Goal: Obtain resource: Obtain resource

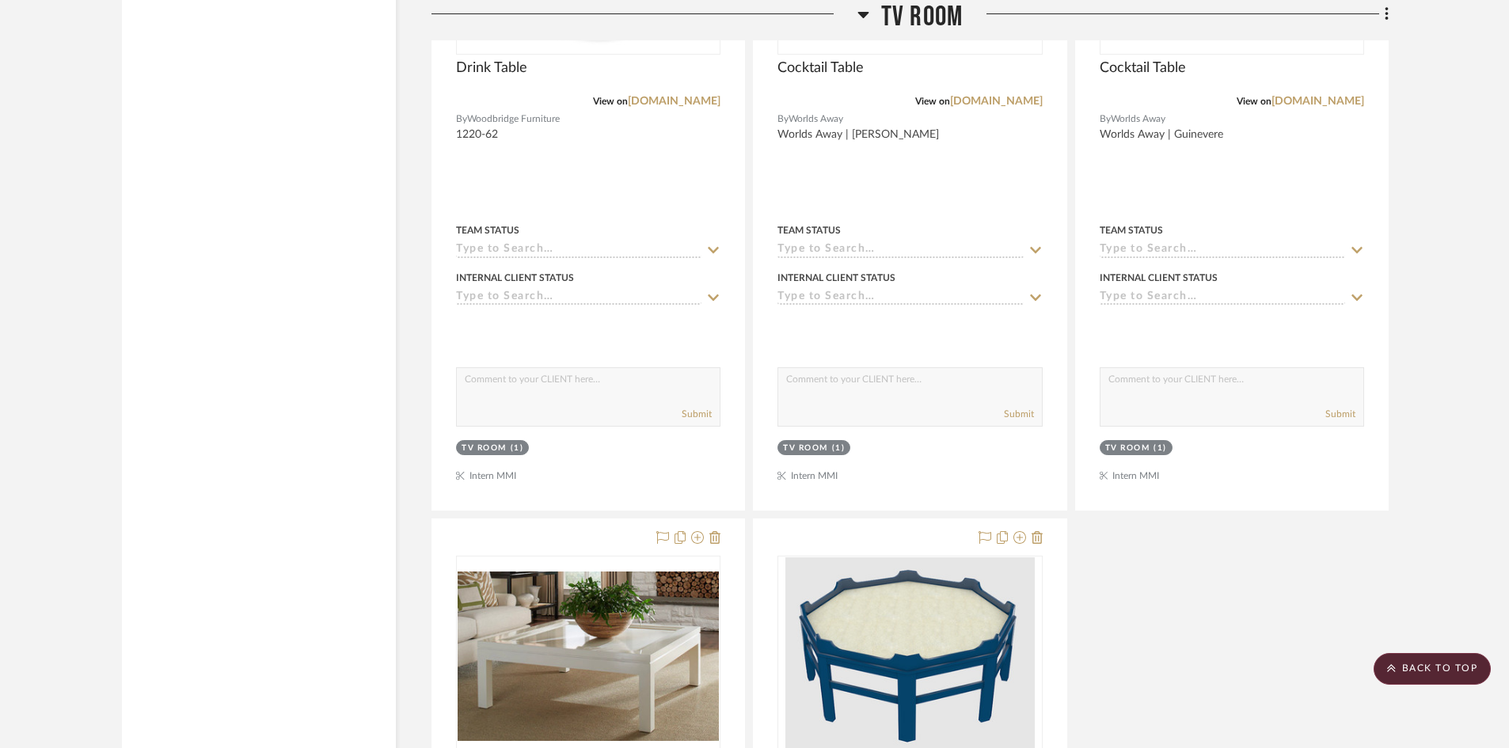
click at [947, 30] on span "TV ROOM" at bounding box center [922, 17] width 82 height 34
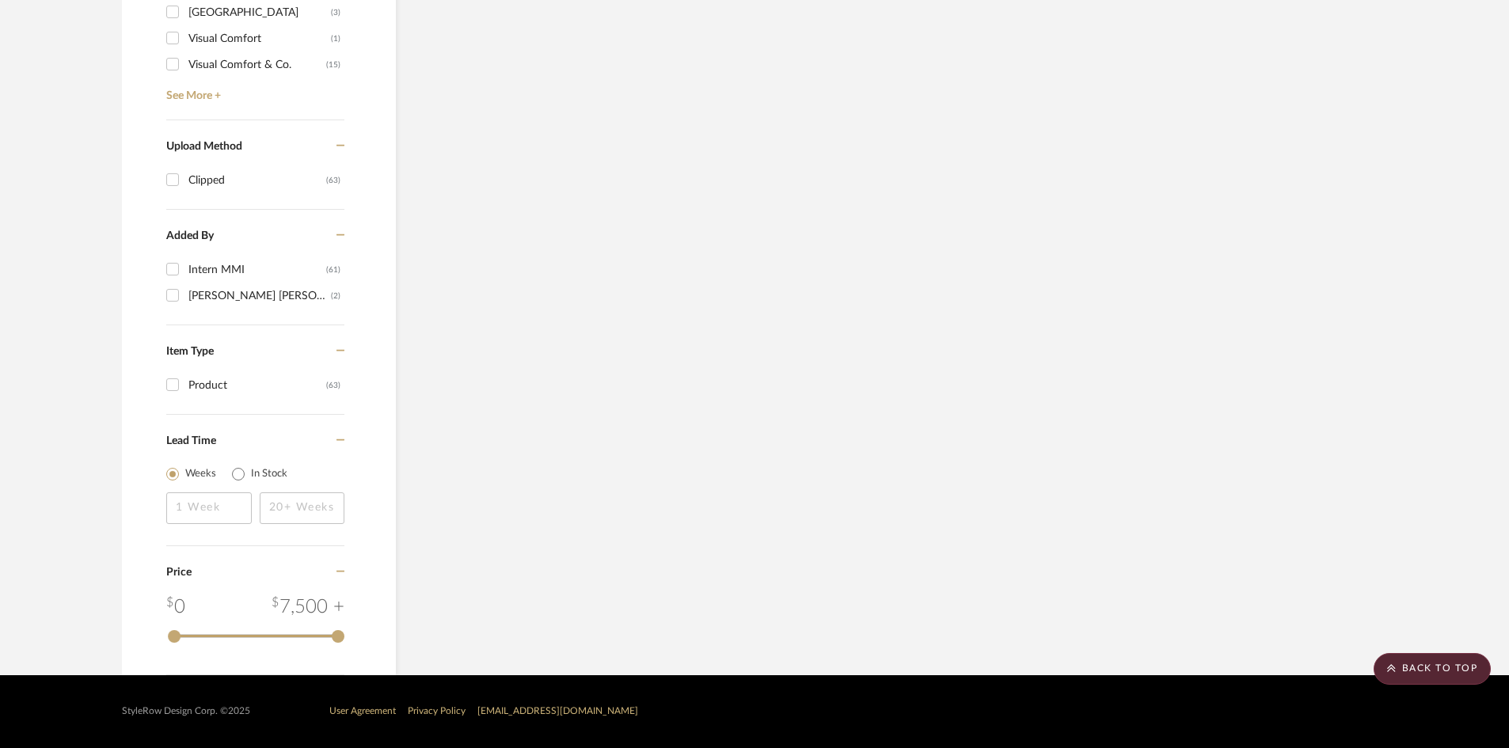
scroll to position [1447, 0]
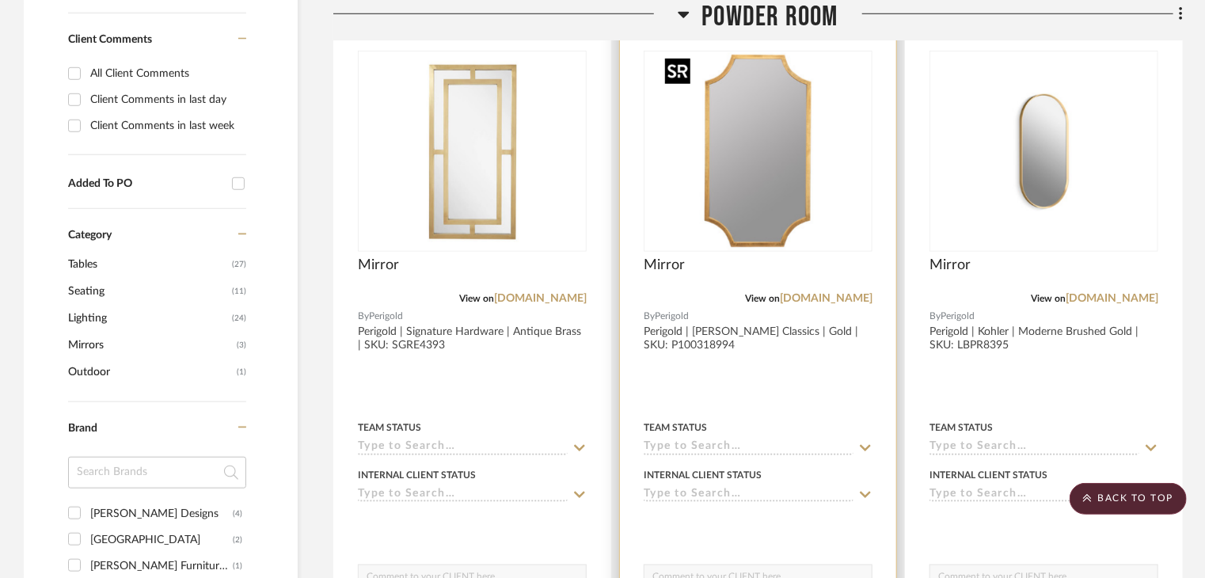
scroll to position [633, 0]
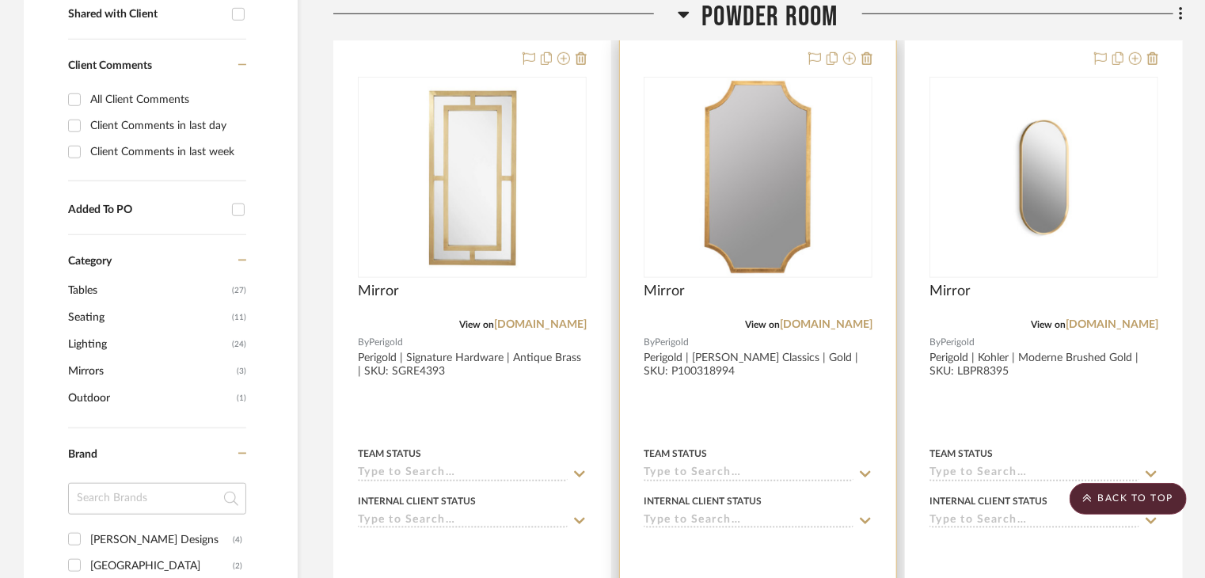
click at [779, 397] on div at bounding box center [758, 386] width 276 height 693
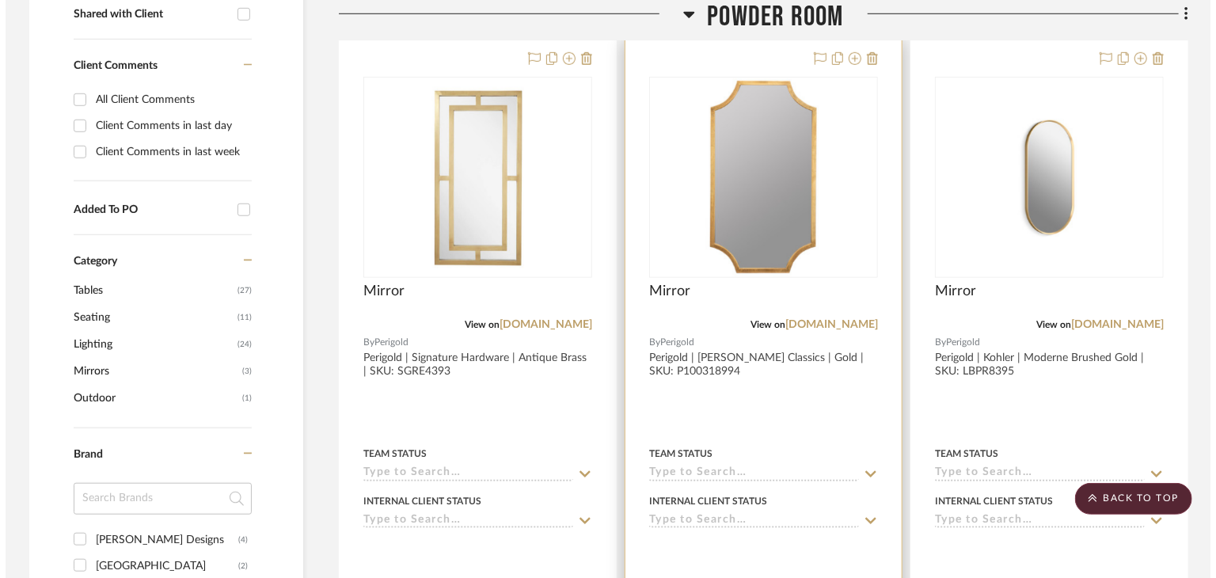
scroll to position [0, 0]
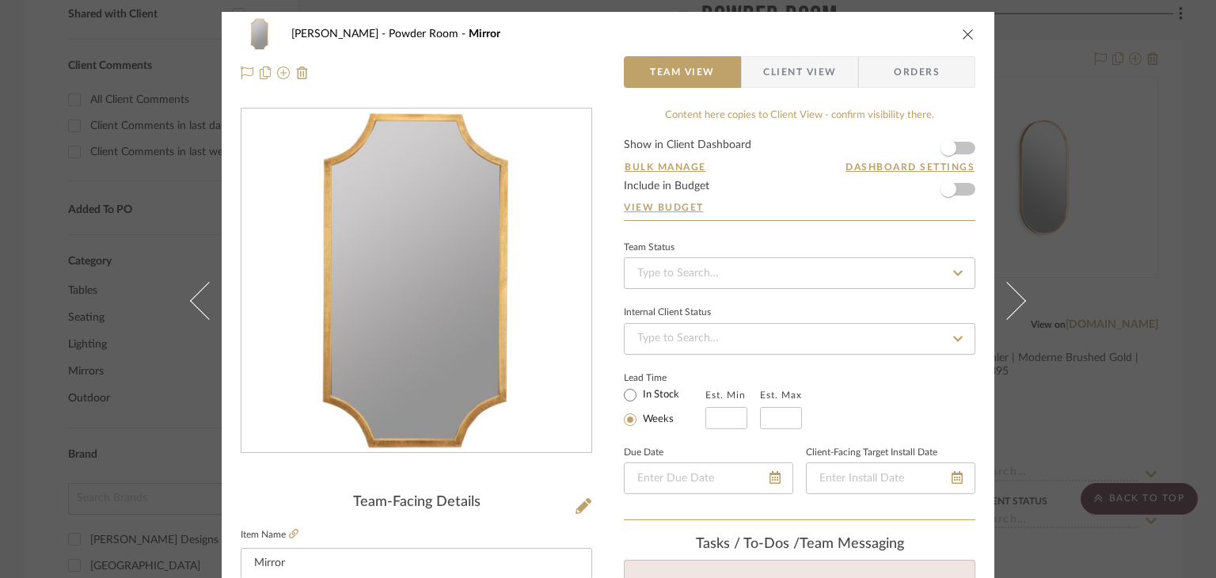
click at [781, 76] on span "Client View" at bounding box center [799, 72] width 73 height 32
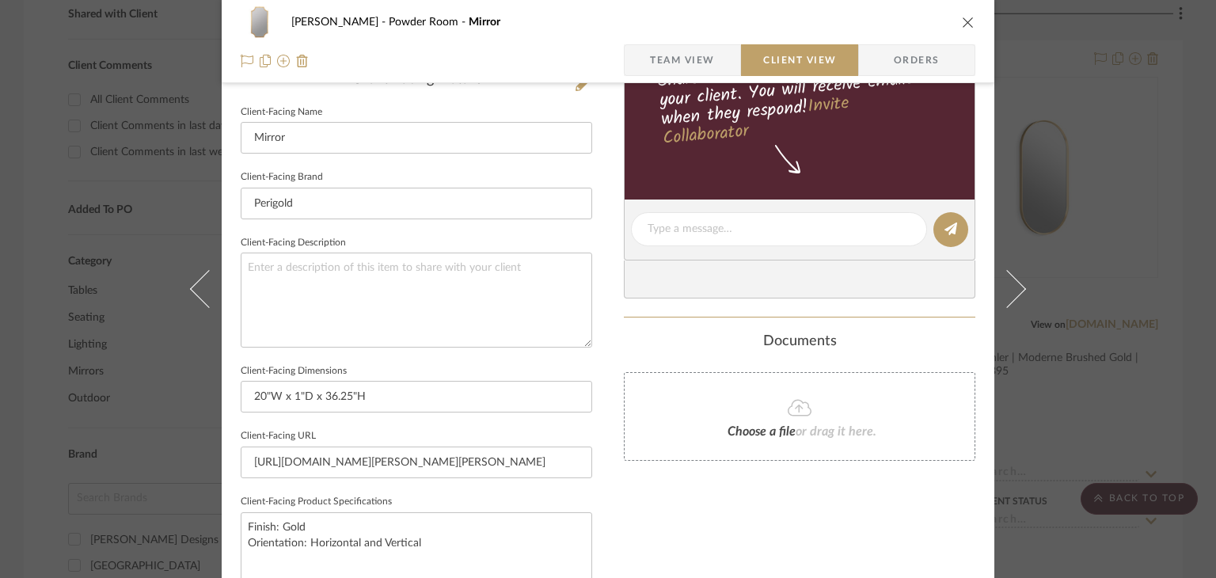
scroll to position [554, 0]
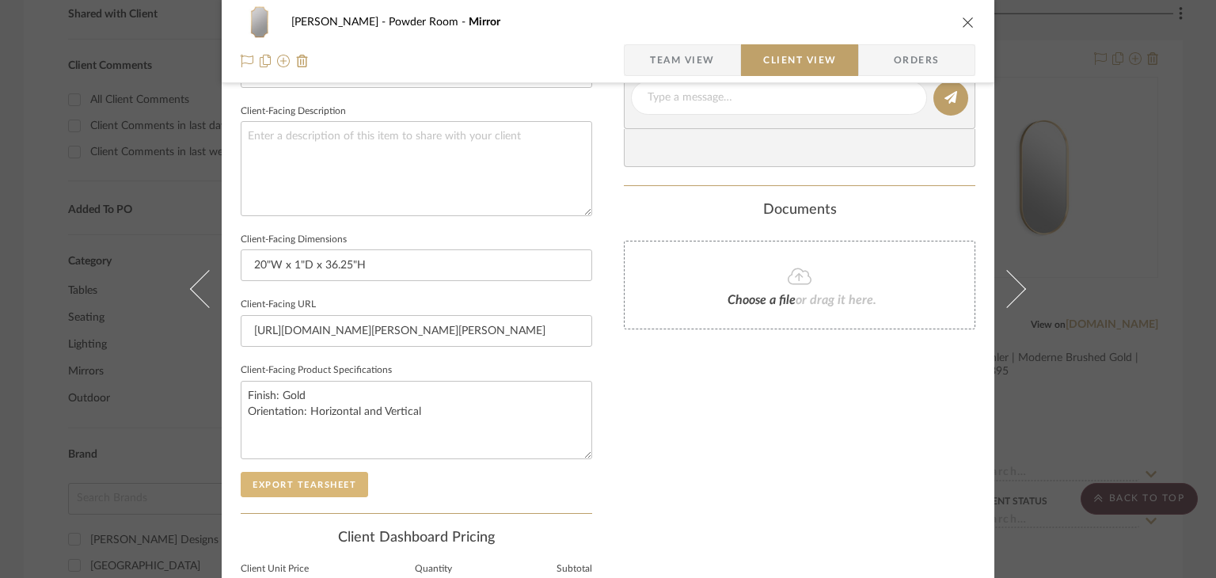
click at [298, 479] on button "Export Tearsheet" at bounding box center [304, 484] width 127 height 25
click at [1063, 361] on div "Murray Powder Room Mirror Team View Client View Orders Client-Facing Details Cl…" at bounding box center [608, 289] width 1216 height 578
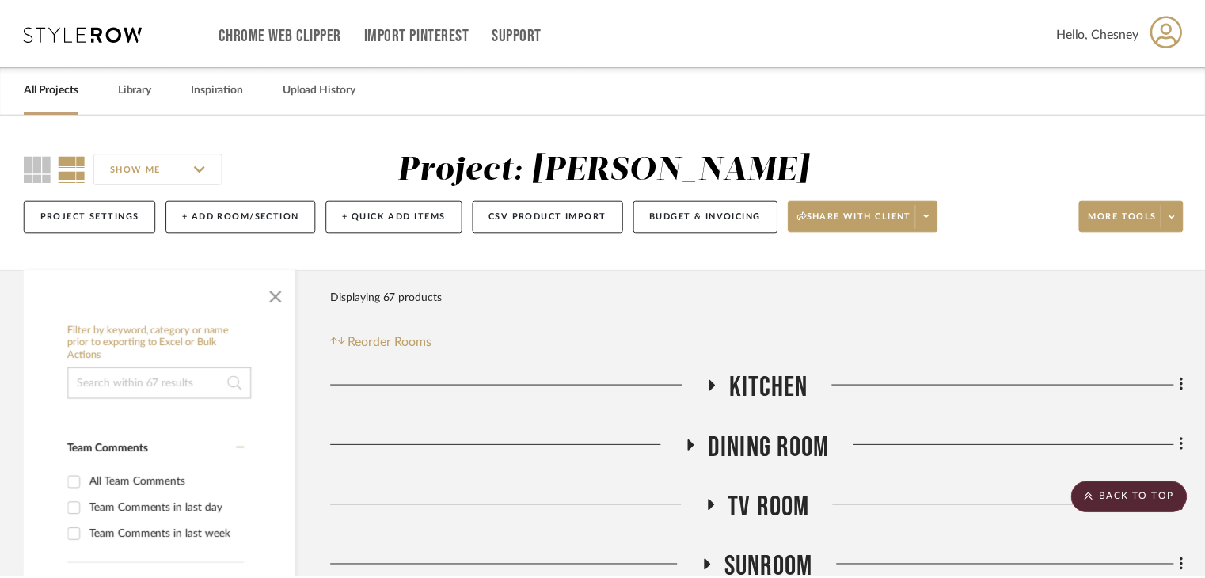
scroll to position [633, 0]
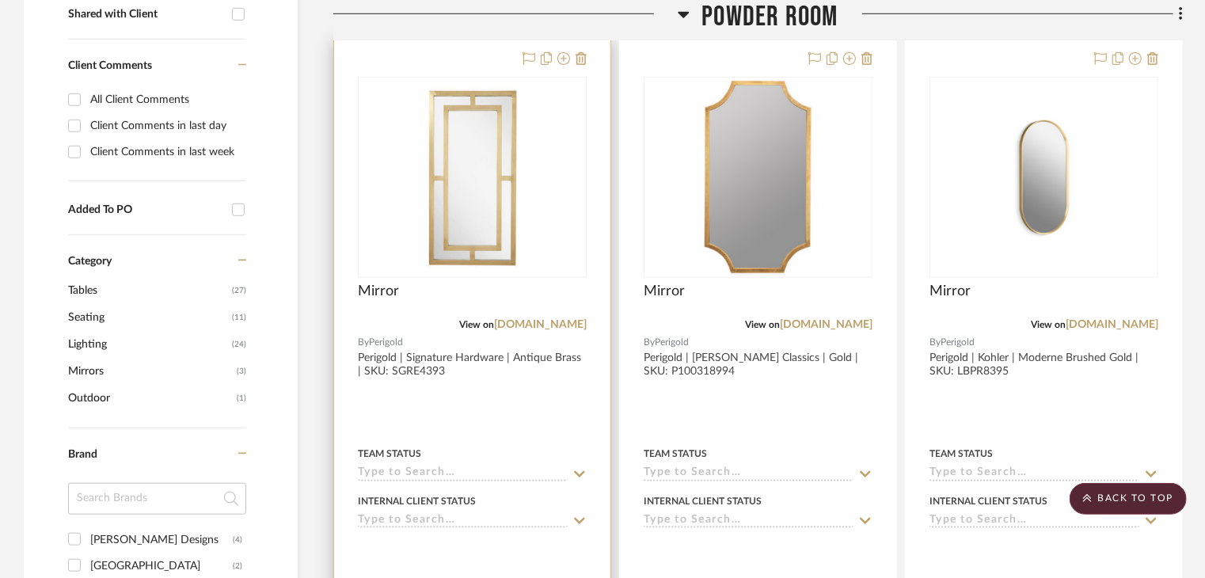
click at [483, 308] on div "Mirror" at bounding box center [472, 300] width 229 height 35
click at [478, 294] on div "Mirror" at bounding box center [472, 300] width 229 height 35
click at [482, 260] on img "0" at bounding box center [473, 177] width 198 height 198
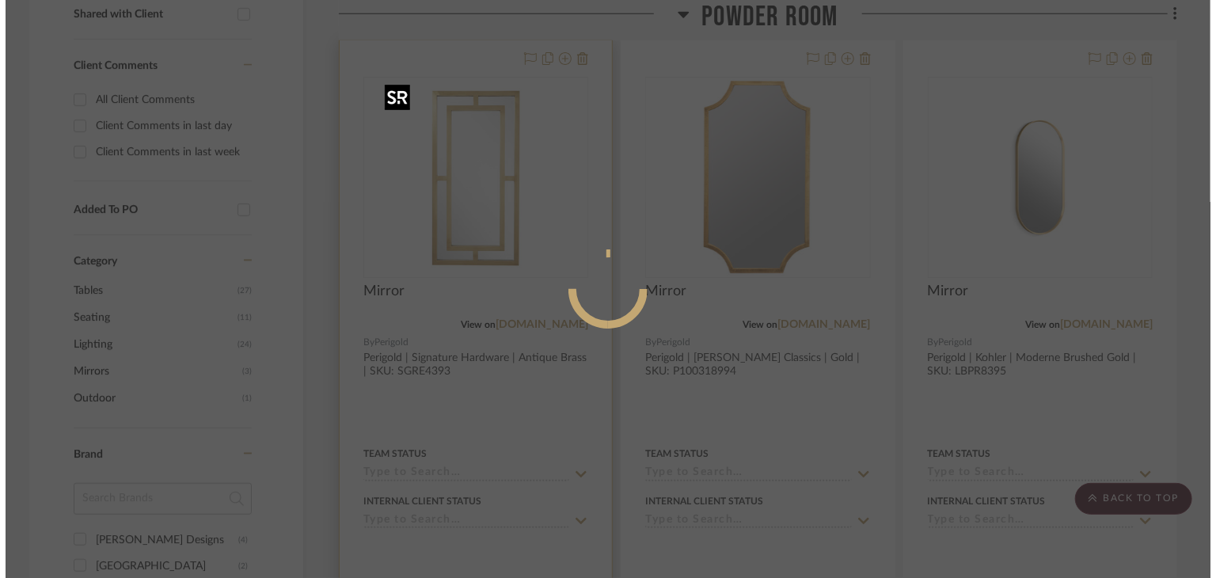
scroll to position [0, 0]
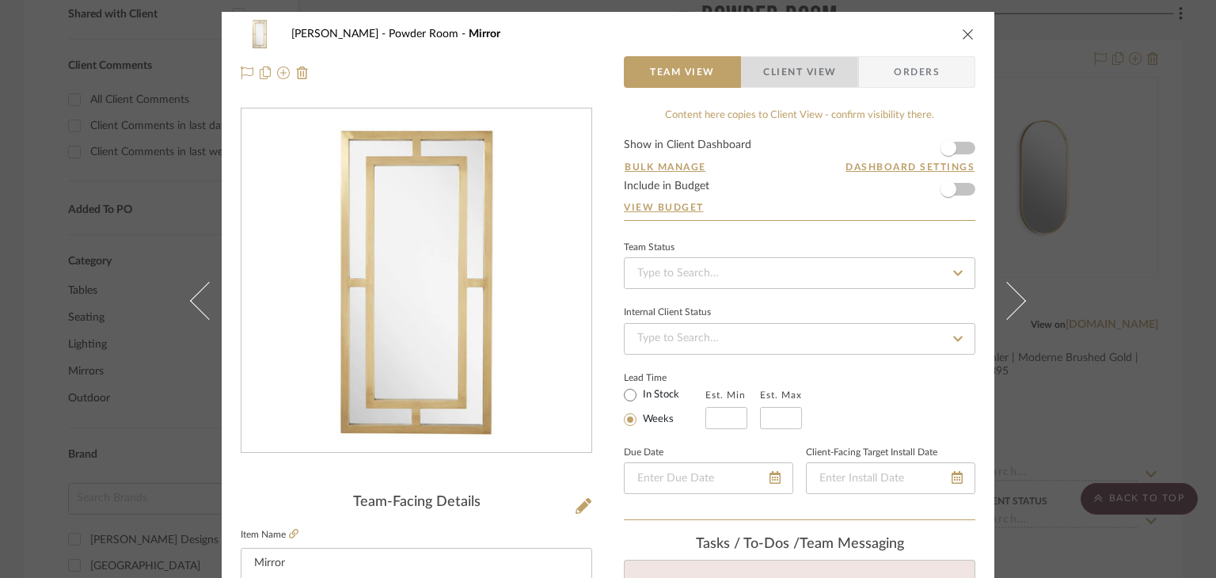
click at [773, 66] on span "Client View" at bounding box center [799, 72] width 73 height 32
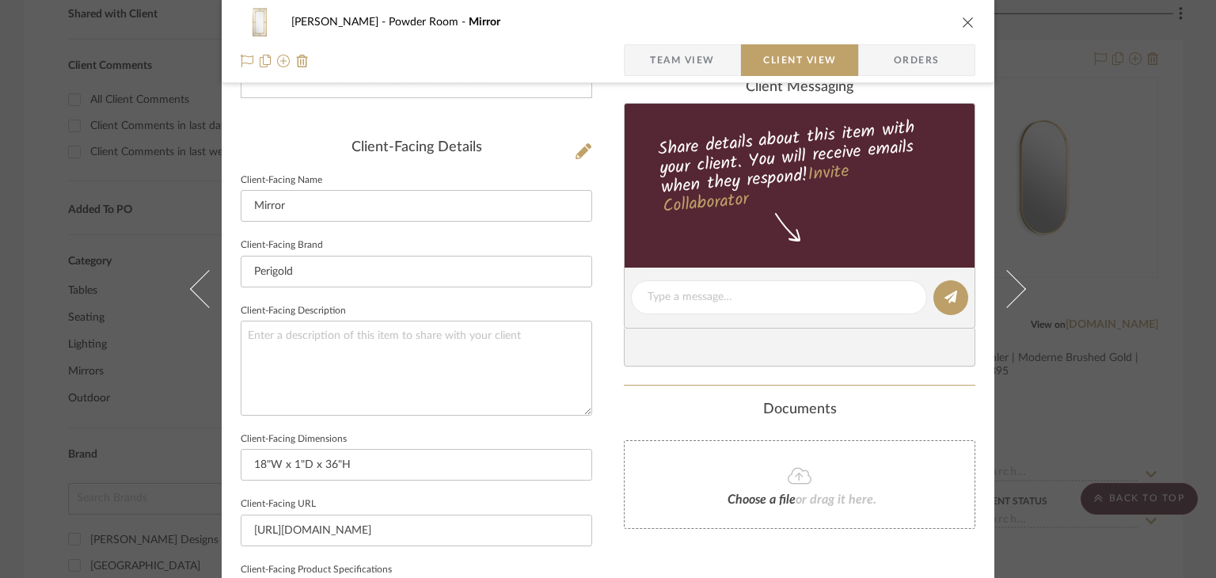
scroll to position [475, 0]
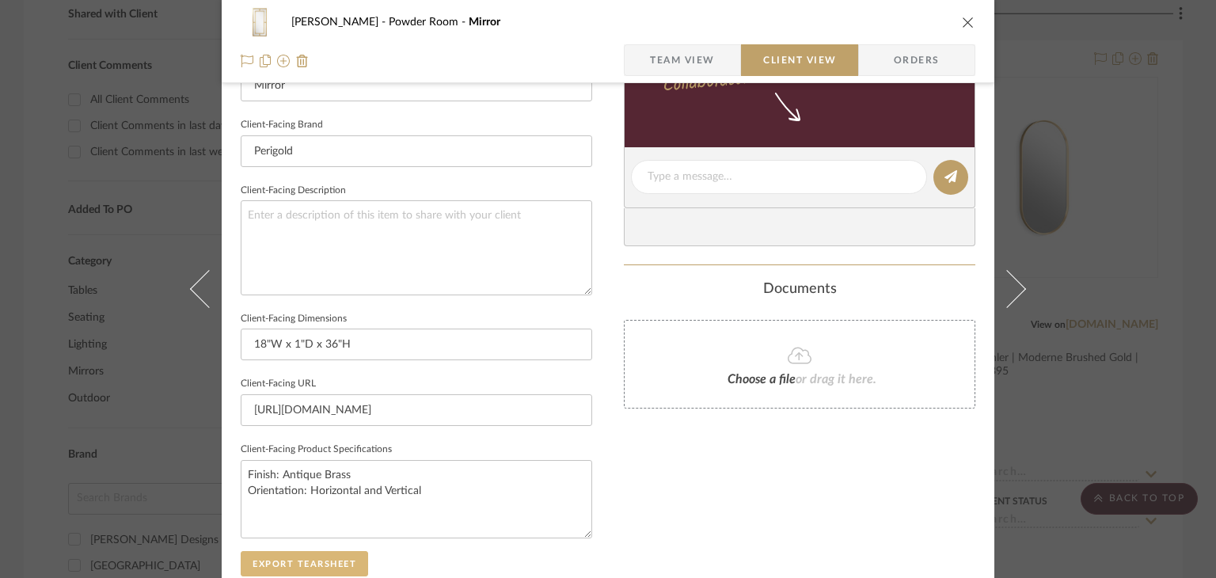
click at [277, 558] on button "Export Tearsheet" at bounding box center [304, 563] width 127 height 25
click at [1138, 337] on div "Murray Powder Room Mirror Team View Client View Orders Client-Facing Details Cl…" at bounding box center [608, 289] width 1216 height 578
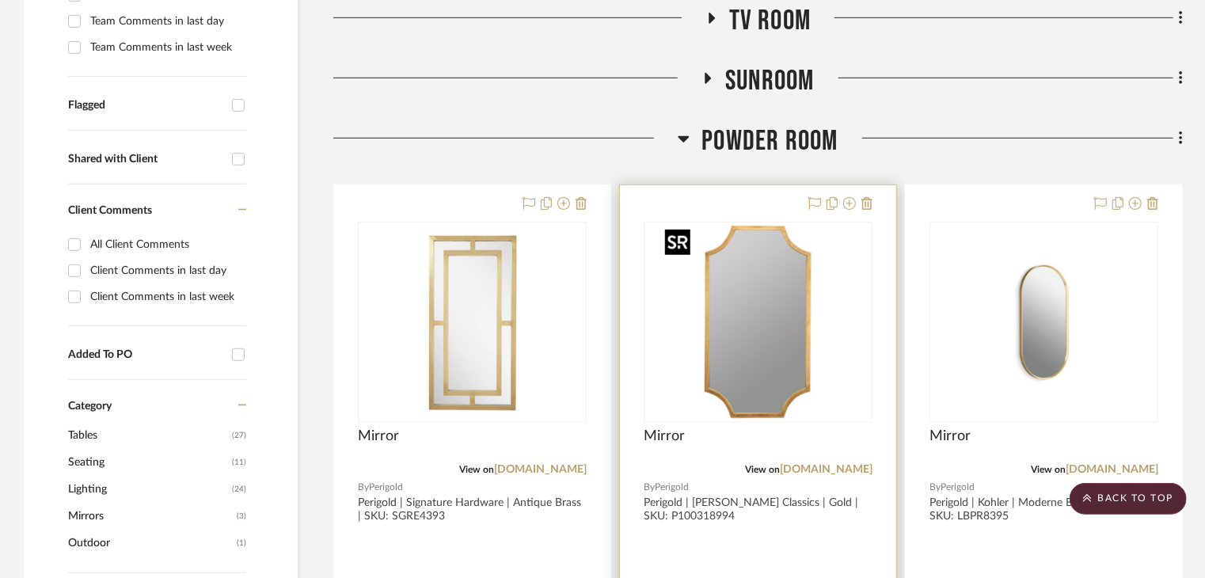
scroll to position [396, 0]
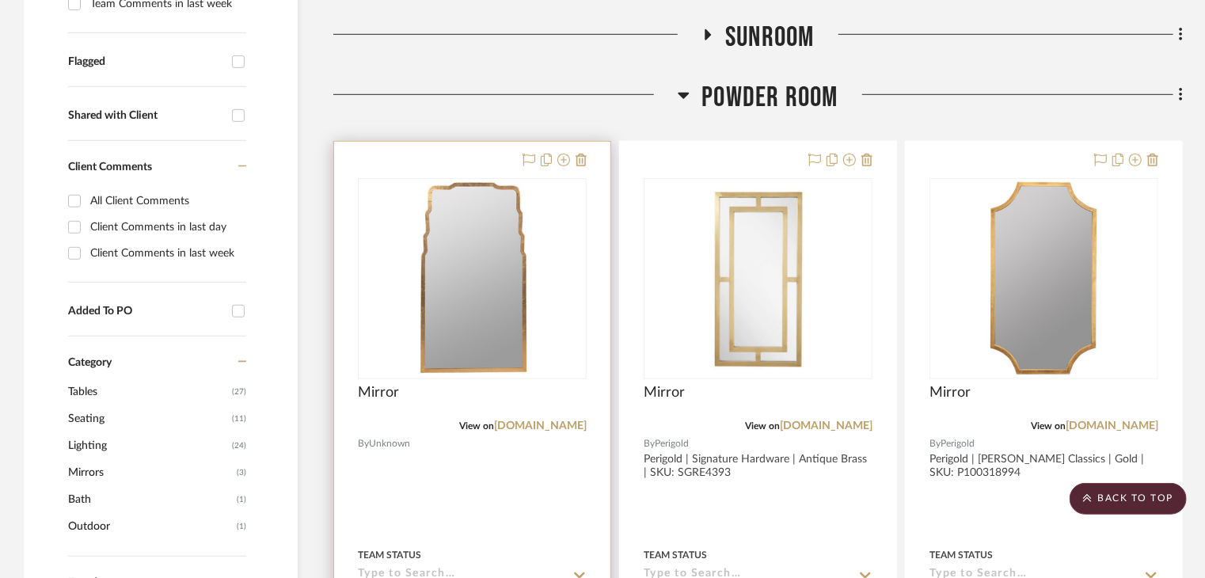
scroll to position [633, 0]
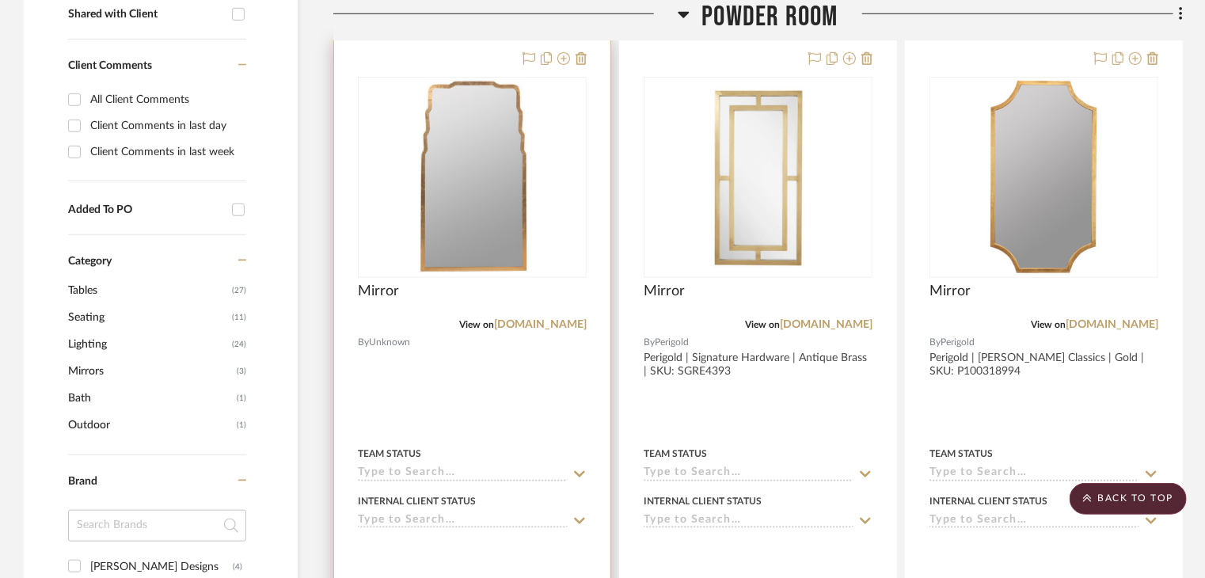
click at [446, 286] on div "Mirror" at bounding box center [472, 300] width 229 height 35
click at [452, 267] on img "0" at bounding box center [473, 177] width 198 height 198
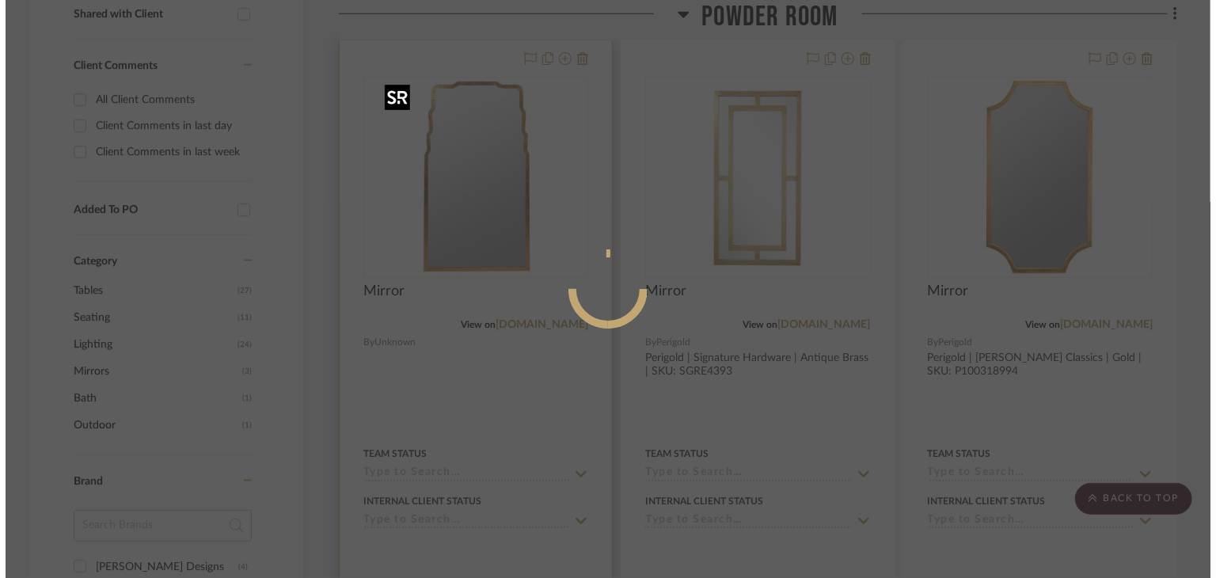
scroll to position [0, 0]
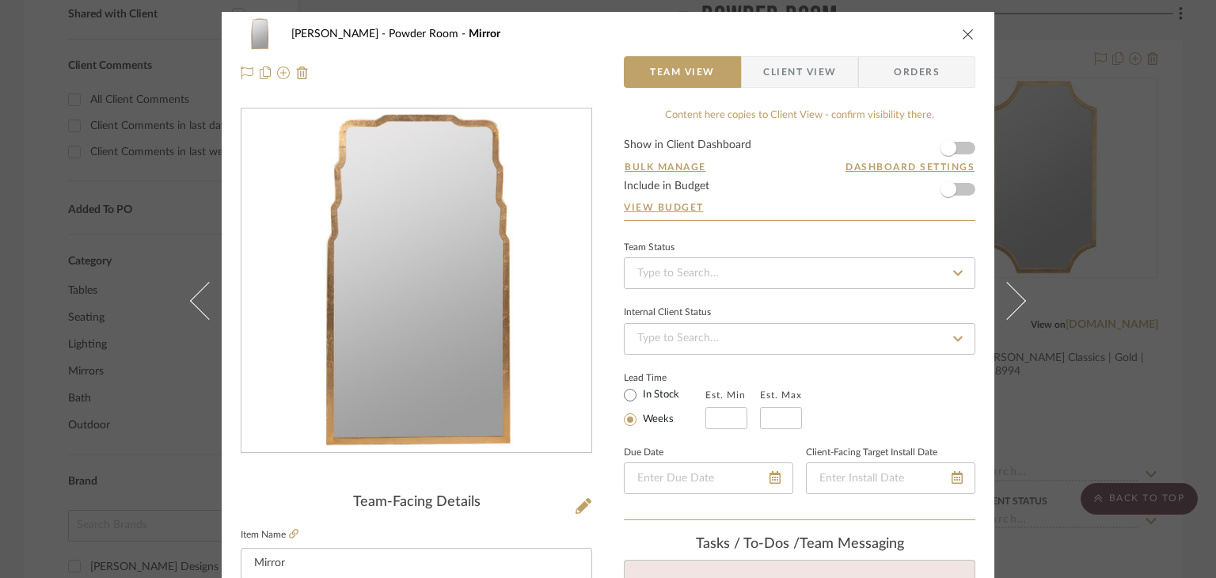
click at [807, 79] on span "Client View" at bounding box center [799, 72] width 73 height 32
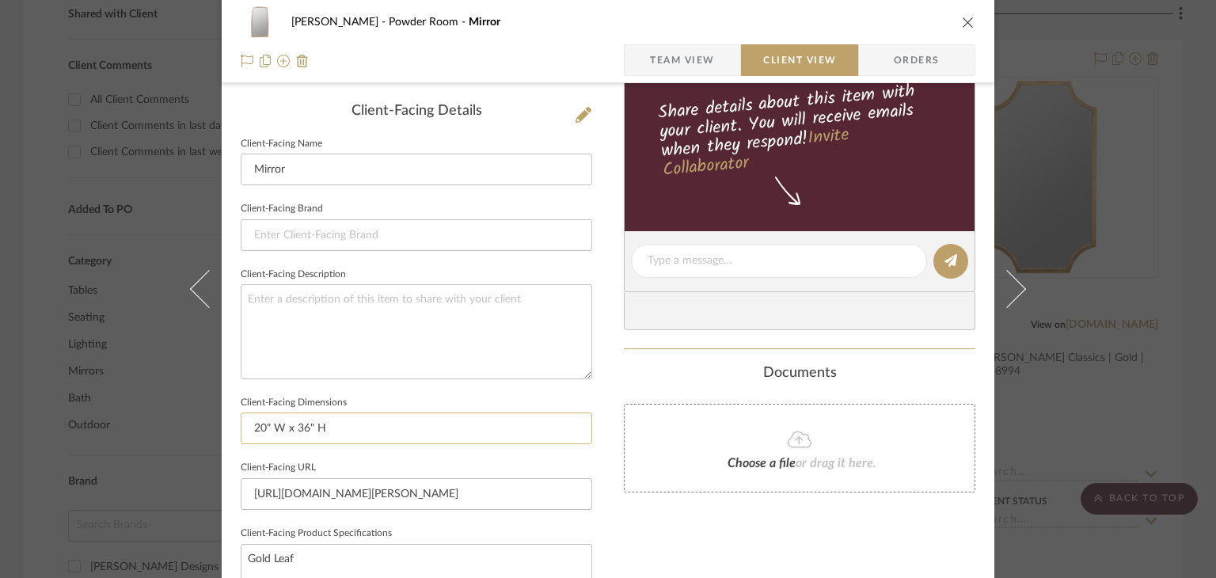
scroll to position [475, 0]
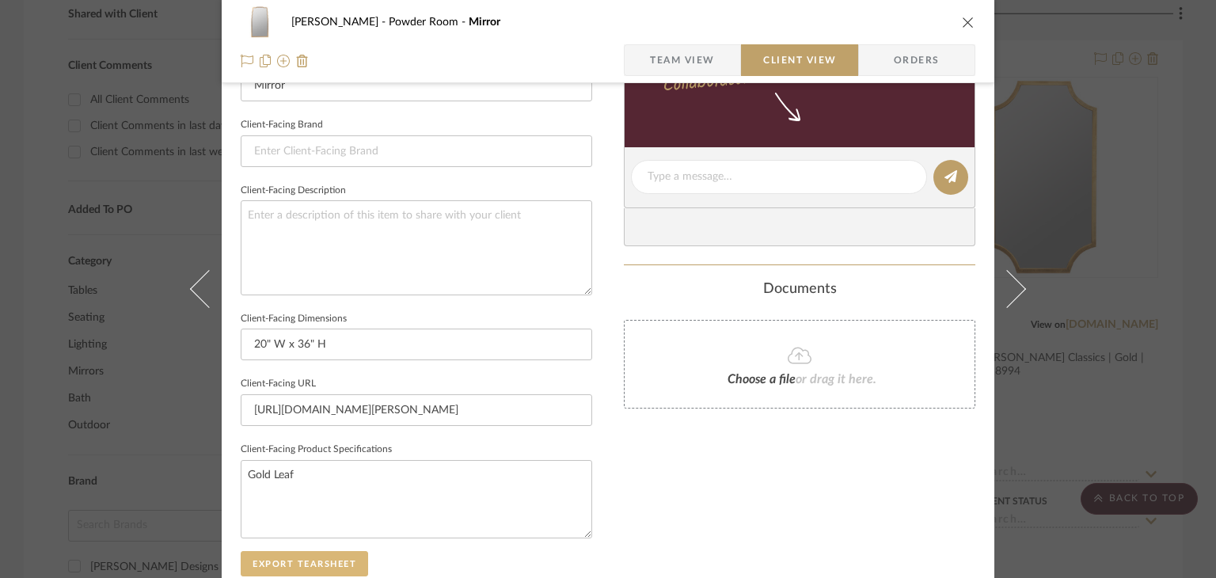
click at [291, 563] on button "Export Tearsheet" at bounding box center [304, 563] width 127 height 25
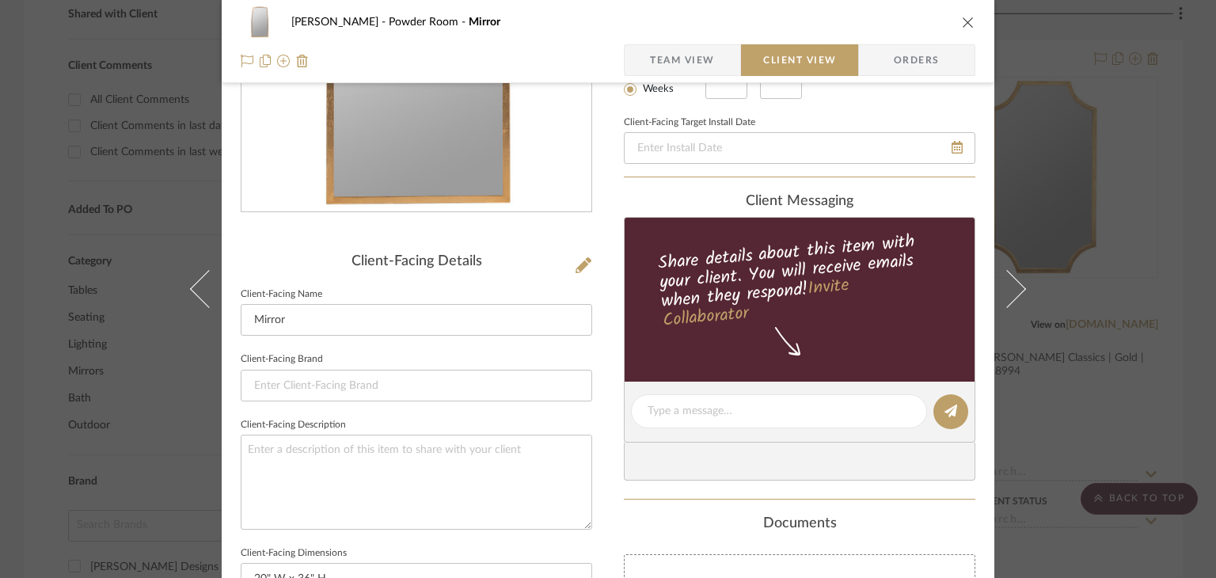
scroll to position [237, 0]
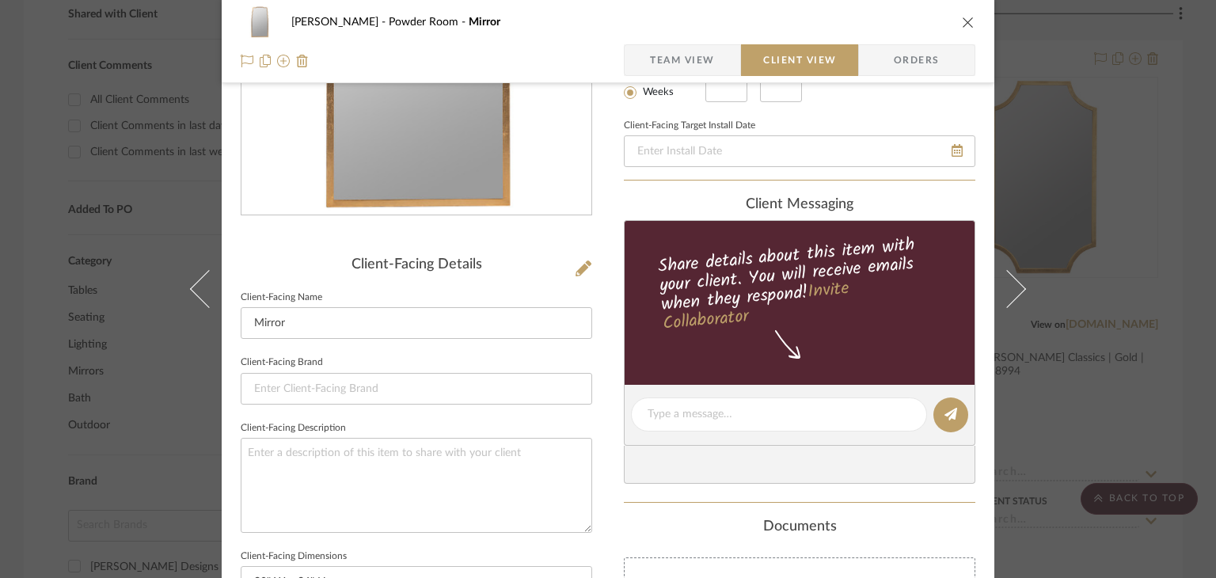
click at [1051, 224] on div "[PERSON_NAME] Powder Room Mirror Team View Client View Orders Client-Facing Det…" at bounding box center [608, 289] width 1216 height 578
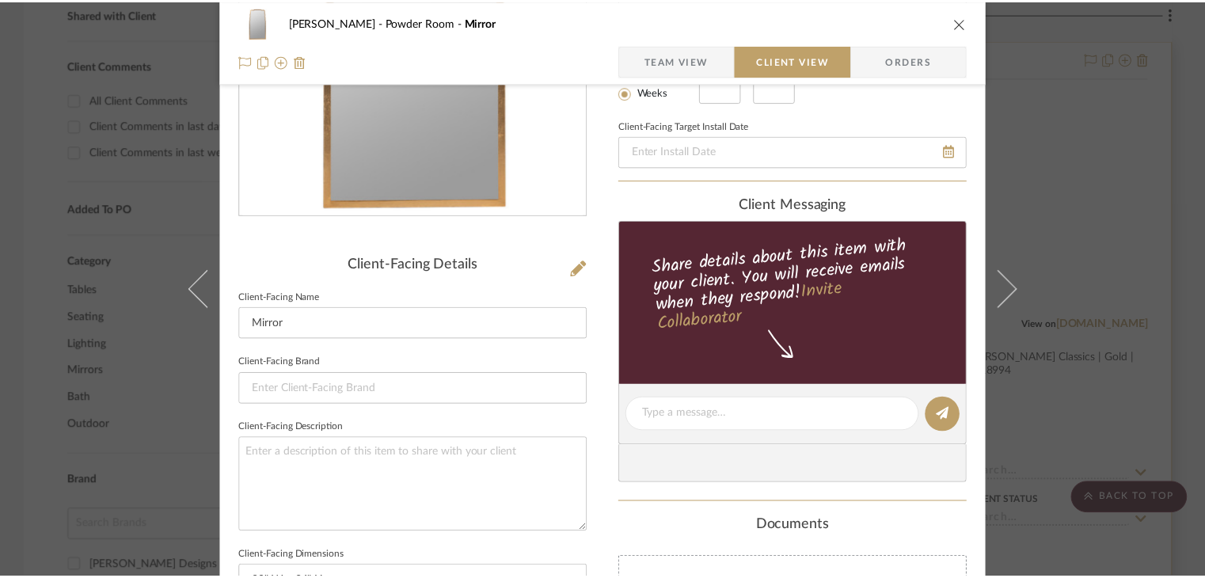
scroll to position [633, 0]
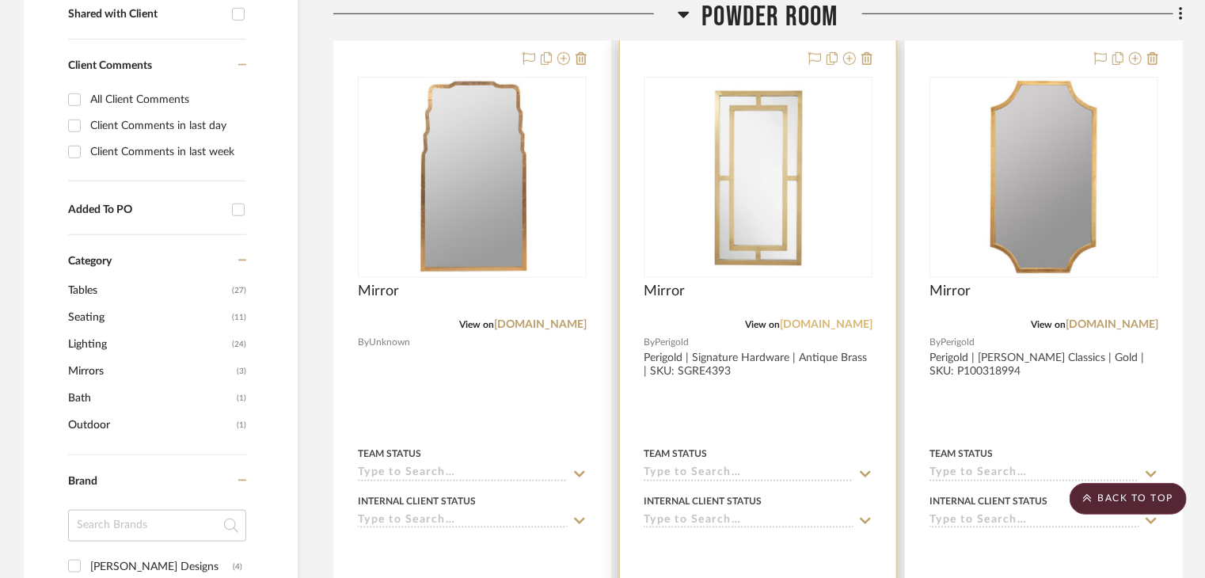
click at [818, 321] on link "[DOMAIN_NAME]" at bounding box center [826, 324] width 93 height 11
